Goal: Find specific fact: Find specific fact

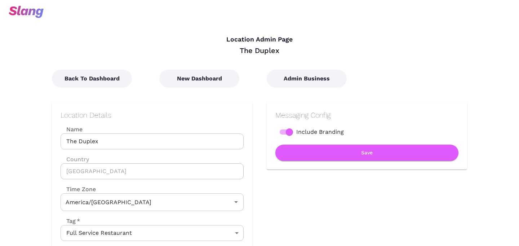
type input "Central Time"
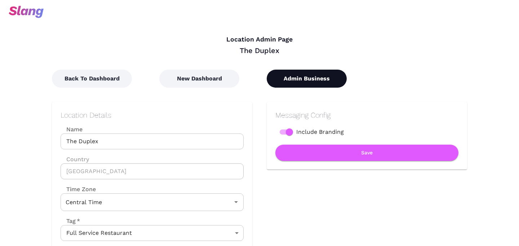
click at [305, 85] on button "Admin Business" at bounding box center [307, 79] width 80 height 18
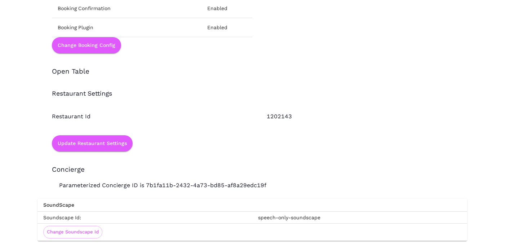
scroll to position [1053, 0]
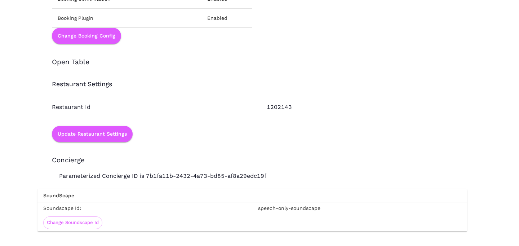
click at [278, 107] on div "1202143" at bounding box center [359, 99] width 215 height 23
copy div "1202143"
